Goal: Task Accomplishment & Management: Manage account settings

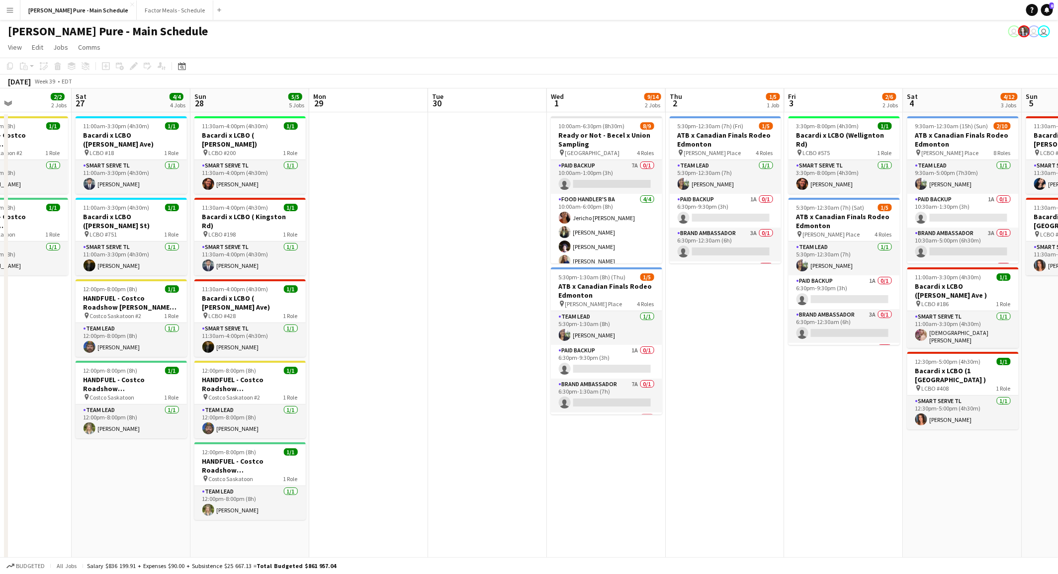
scroll to position [0, 286]
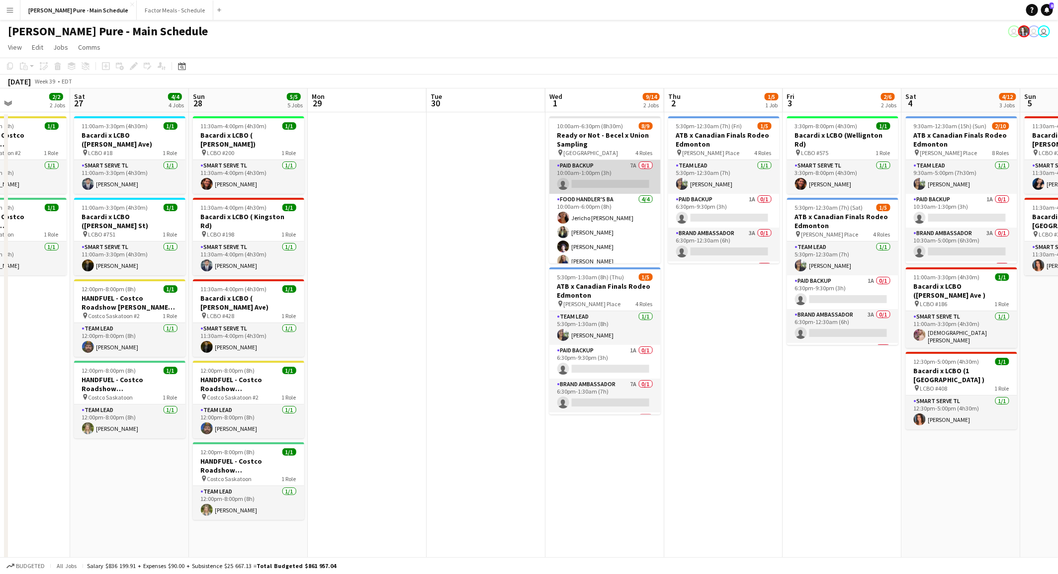
click at [612, 180] on app-card-role "Paid Backup 7A 0/1 10:00am-1:00pm (3h) single-neutral-actions" at bounding box center [605, 177] width 111 height 34
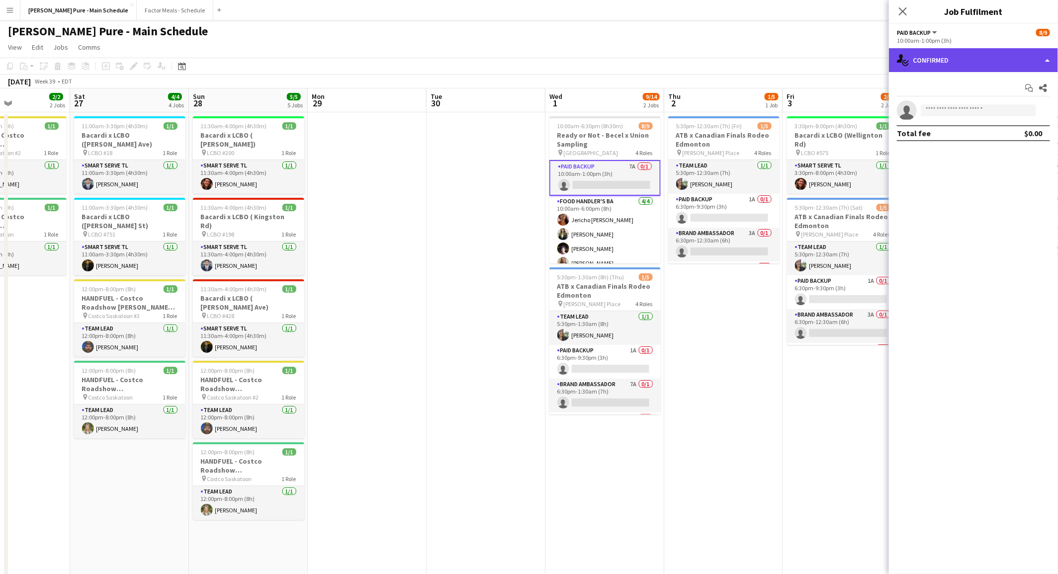
click at [1049, 60] on div "single-neutral-actions-check-2 Confirmed" at bounding box center [973, 60] width 169 height 24
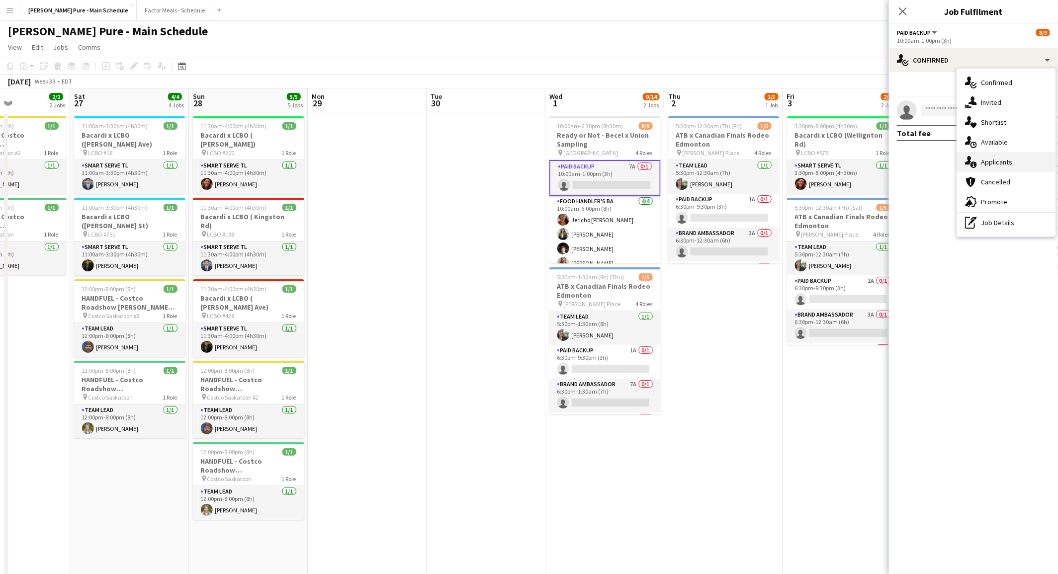
click at [989, 165] on span "Applicants" at bounding box center [996, 162] width 31 height 9
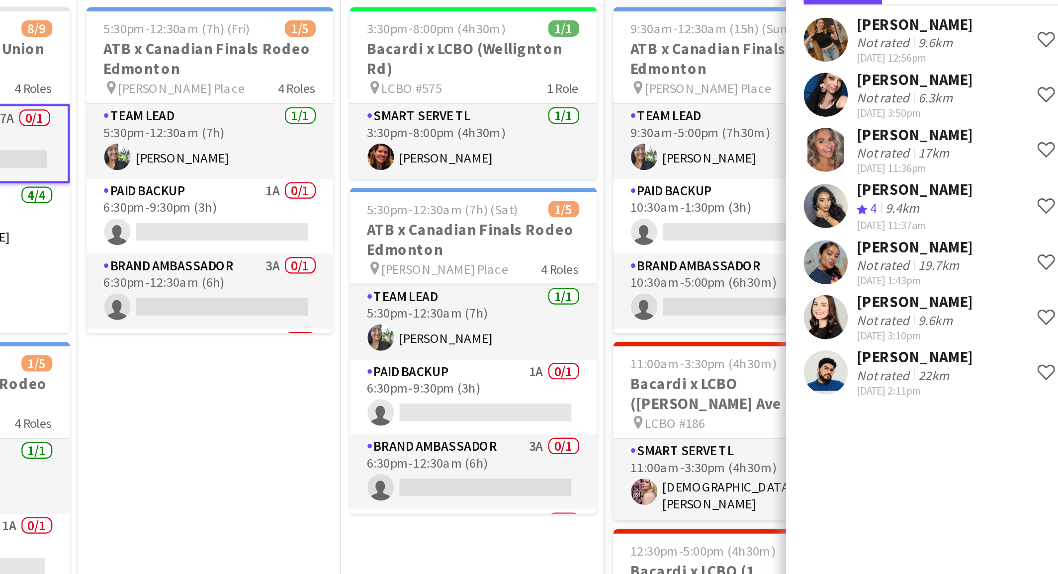
scroll to position [0, 382]
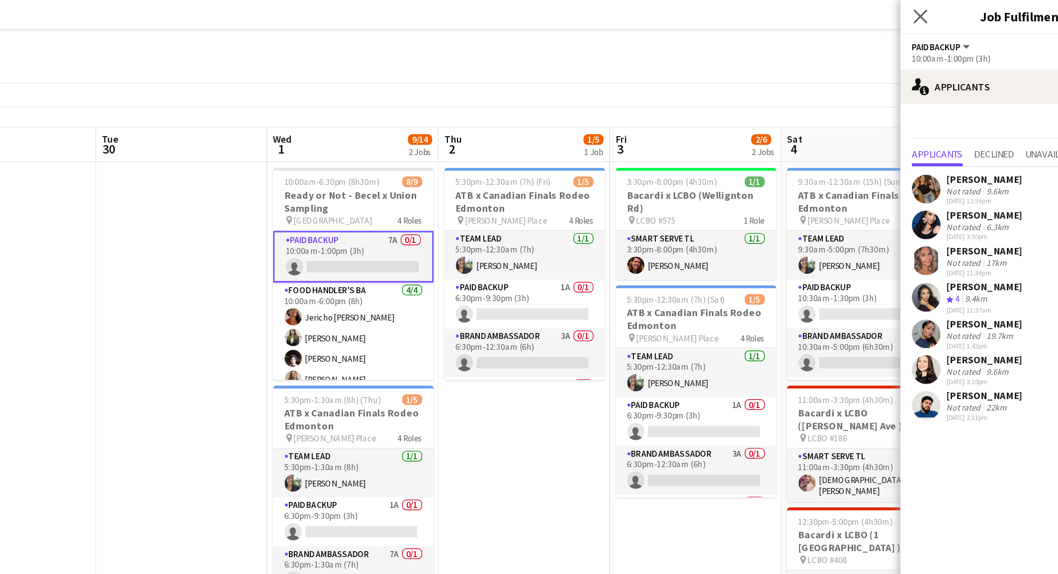
click at [909, 11] on div "Close pop-in" at bounding box center [903, 11] width 28 height 23
click at [909, 11] on app-icon "Close pop-in" at bounding box center [903, 11] width 14 height 14
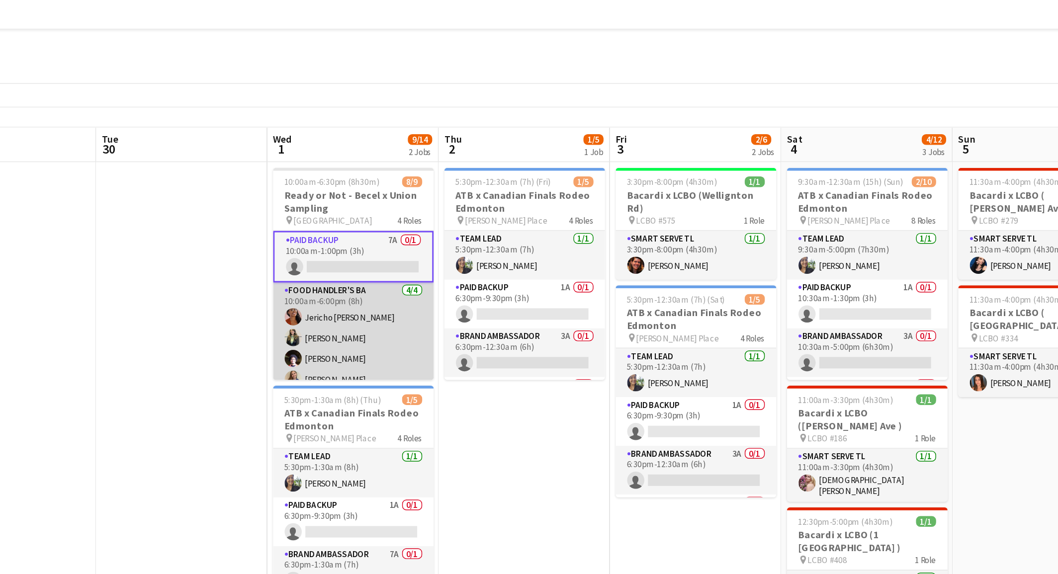
click at [470, 241] on app-card-role "Food Handler's BA [DATE] 10:00am-6:00pm (8h) Jericho [PERSON_NAME] [PERSON_NAME…" at bounding box center [509, 234] width 111 height 77
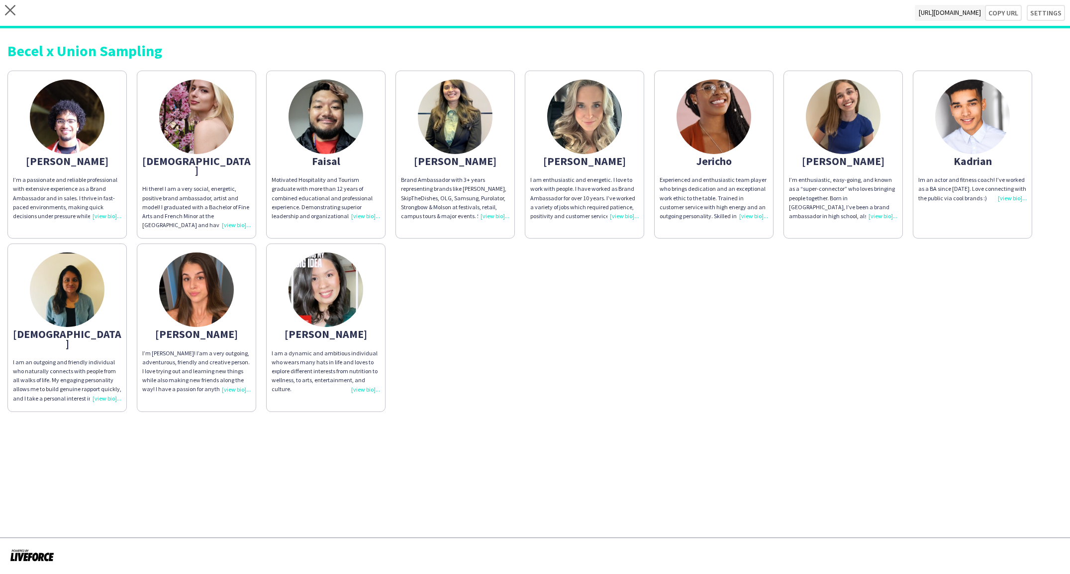
click at [552, 319] on div "Ahmed I’m a passionate and reliable professional with extensive experience as a…" at bounding box center [534, 239] width 1055 height 347
click at [493, 305] on div "Ahmed I’m a passionate and reliable professional with extensive experience as a…" at bounding box center [534, 239] width 1055 height 347
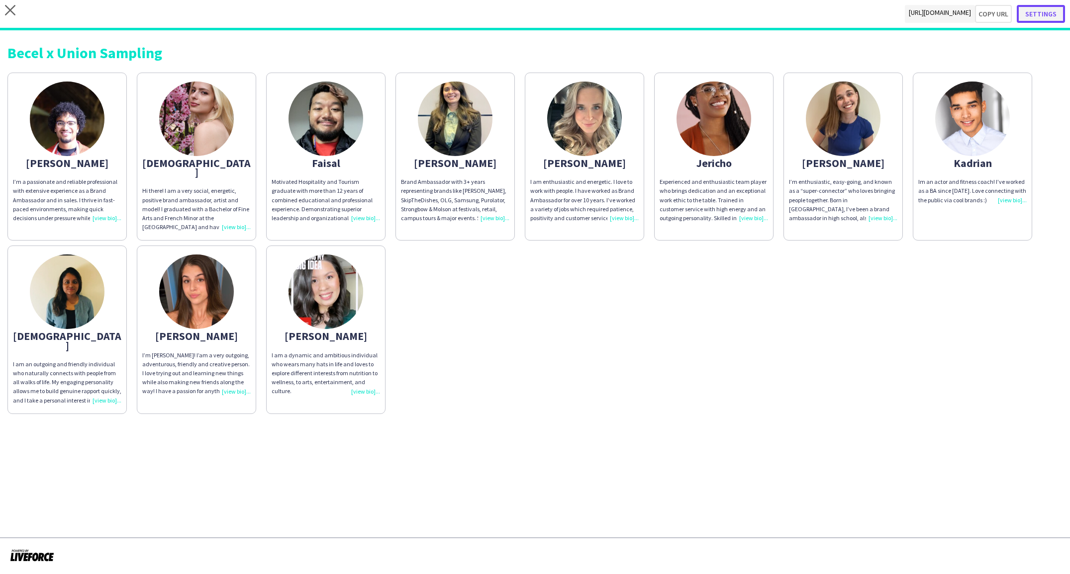
click at [1040, 9] on button "Settings" at bounding box center [1041, 14] width 48 height 18
